Goal: Information Seeking & Learning: Learn about a topic

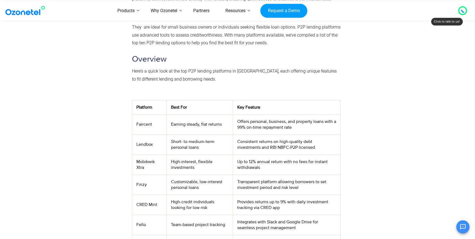
scroll to position [142, 0]
drag, startPoint x: 169, startPoint y: 124, endPoint x: 230, endPoint y: 124, distance: 60.7
click at [230, 124] on td "Earning steady, flat returns" at bounding box center [200, 124] width 66 height 20
drag, startPoint x: 238, startPoint y: 121, endPoint x: 334, endPoint y: 126, distance: 96.1
click at [334, 126] on td "Offers personal, business, and property loans with a 99% on-time repayment rate" at bounding box center [286, 124] width 107 height 20
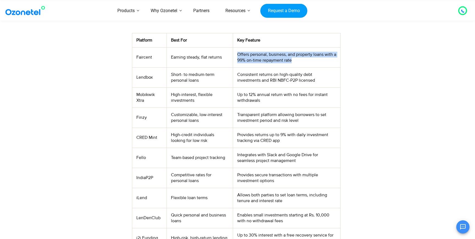
scroll to position [211, 0]
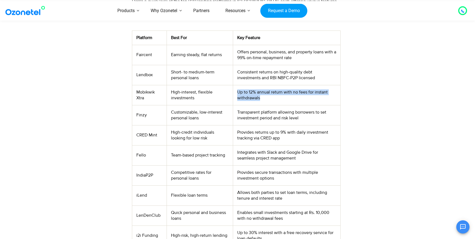
drag, startPoint x: 269, startPoint y: 98, endPoint x: 234, endPoint y: 91, distance: 35.7
click at [234, 91] on td "Up to 12% annual return with no fees for instant withdrawals" at bounding box center [286, 95] width 107 height 20
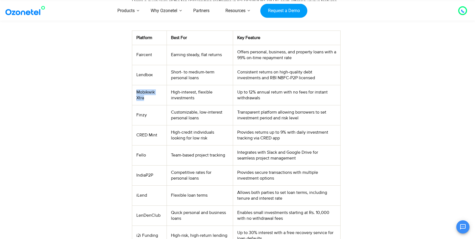
drag, startPoint x: 137, startPoint y: 92, endPoint x: 146, endPoint y: 97, distance: 10.5
click at [146, 97] on td "Mobikwik Xtra" at bounding box center [149, 95] width 34 height 20
copy td "Mobikwik Xtra"
click at [142, 113] on td "Finzy" at bounding box center [149, 115] width 34 height 20
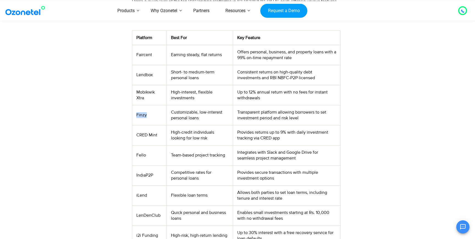
copy td "Finzy"
